Goal: Task Accomplishment & Management: Manage account settings

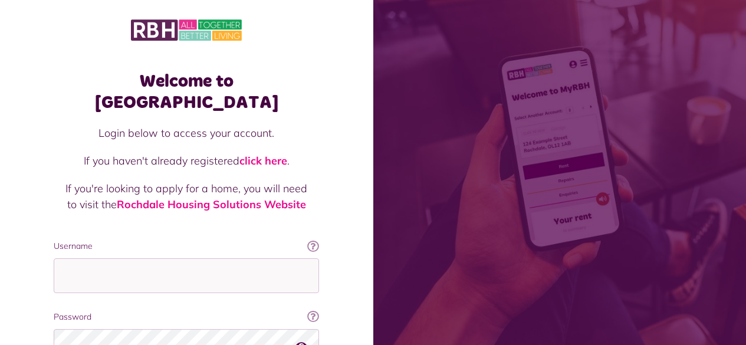
scroll to position [107, 0]
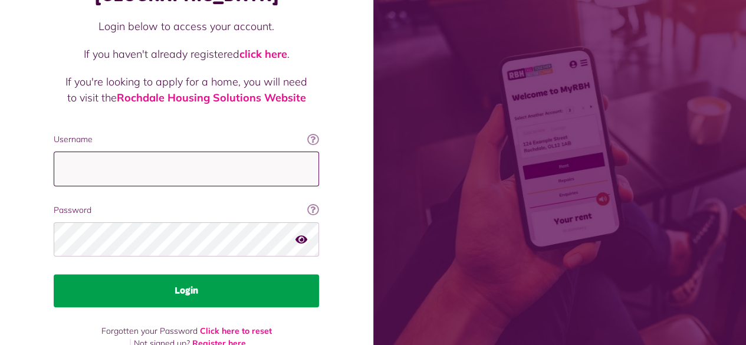
type input "**********"
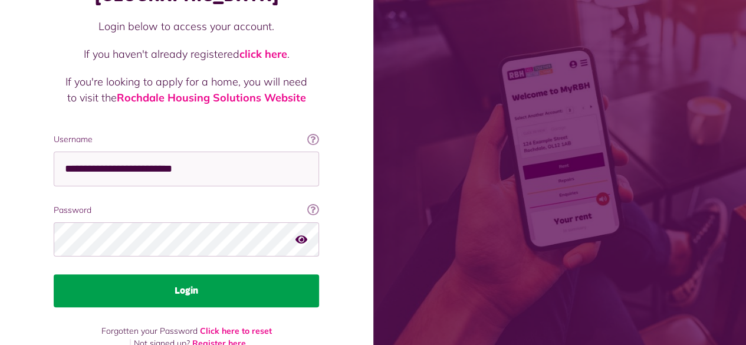
click at [221, 279] on button "Login" at bounding box center [186, 290] width 265 height 33
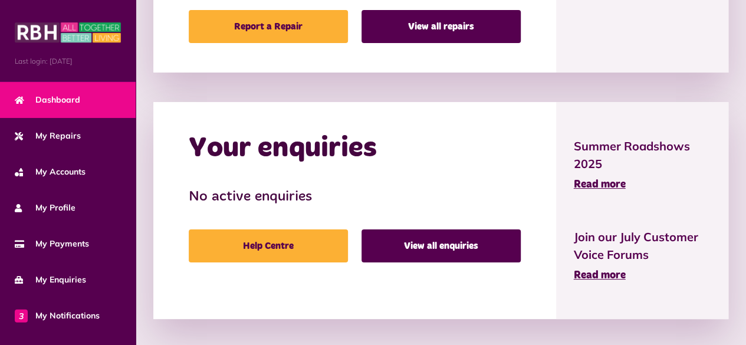
scroll to position [836, 0]
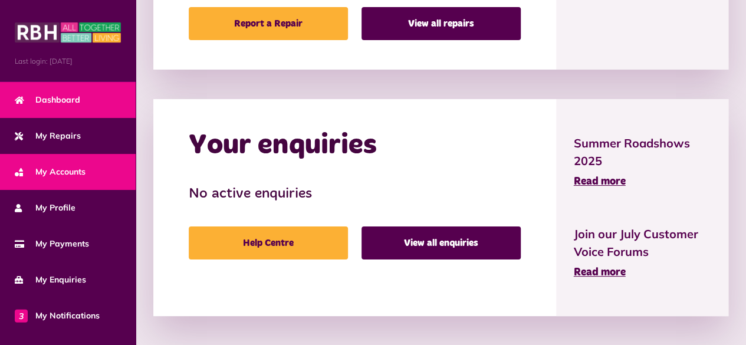
click at [43, 161] on link "My Accounts" at bounding box center [68, 172] width 136 height 36
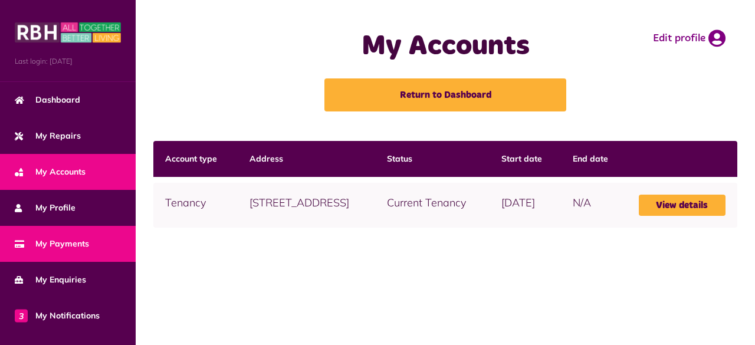
click at [81, 257] on link "My Payments" at bounding box center [68, 244] width 136 height 36
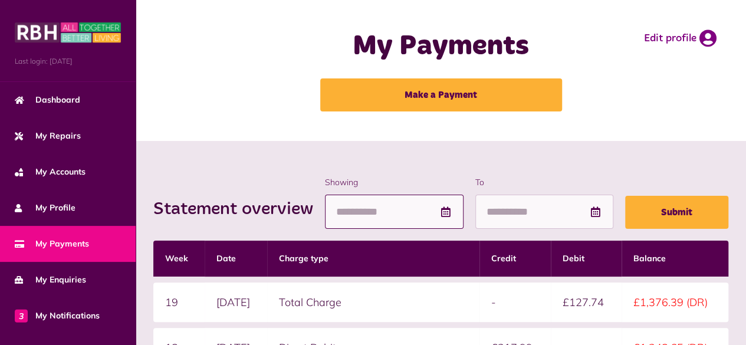
click at [349, 216] on input "Showing" at bounding box center [394, 212] width 139 height 35
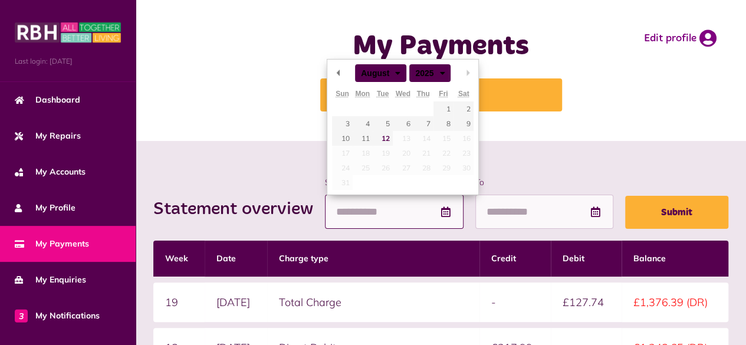
drag, startPoint x: 349, startPoint y: 216, endPoint x: 303, endPoint y: 130, distance: 97.9
click at [303, 130] on main "My Payments Make a Payment Edit profile Statement overview Showing To Submit We…" at bounding box center [441, 345] width 611 height 690
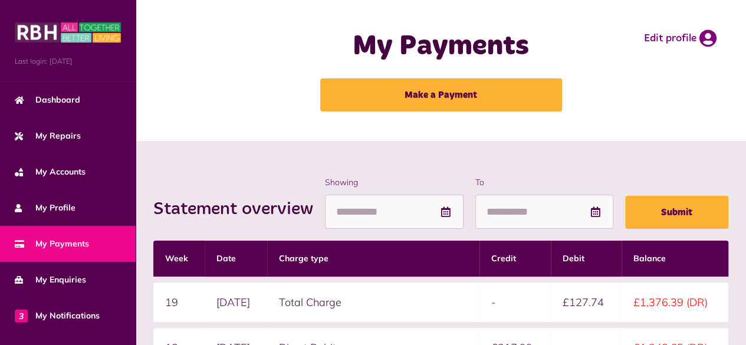
click at [217, 73] on div "My Payments Make a Payment Edit profile" at bounding box center [440, 70] width 587 height 117
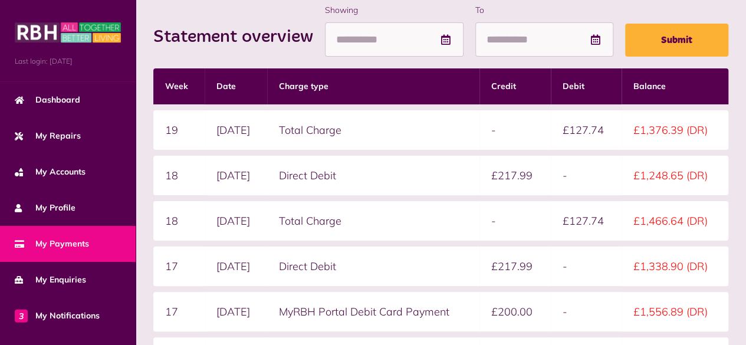
scroll to position [173, 0]
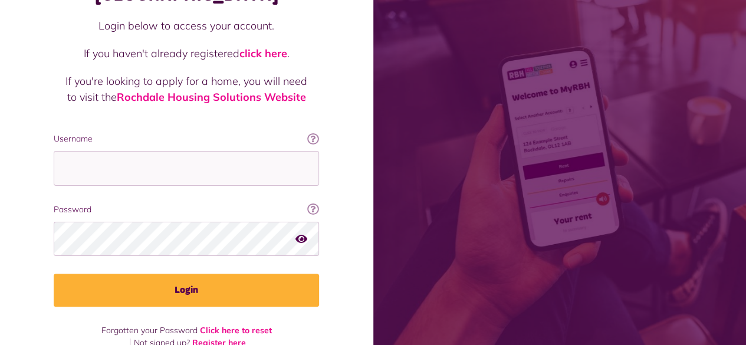
scroll to position [104, 0]
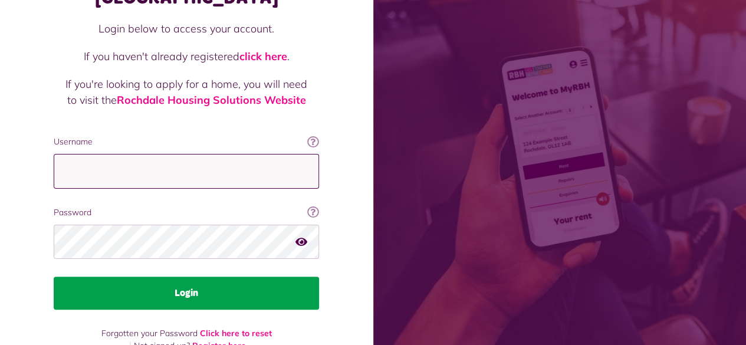
type input "**********"
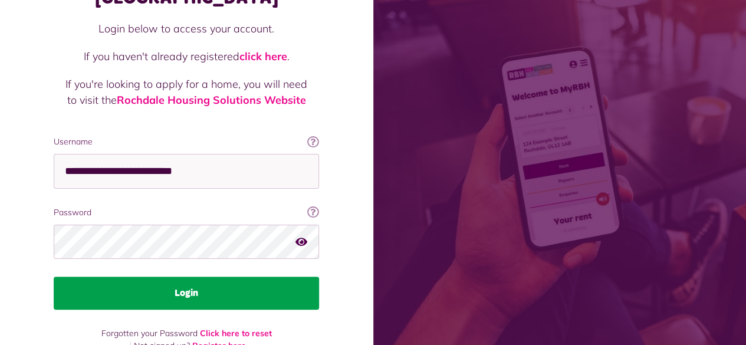
click at [187, 277] on button "Login" at bounding box center [186, 293] width 265 height 33
